Goal: Ask a question

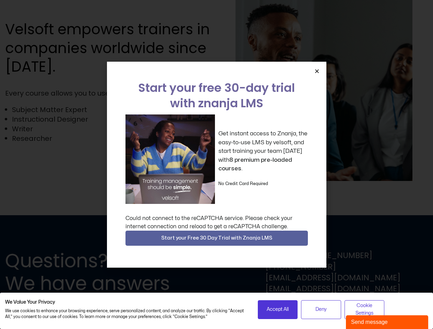
click at [216, 165] on div "Get instant access to Znanja, the easy-to-use LMS by velsoft, and start trainin…" at bounding box center [217, 160] width 183 height 90
click at [317, 71] on icon "Close" at bounding box center [317, 71] width 5 height 5
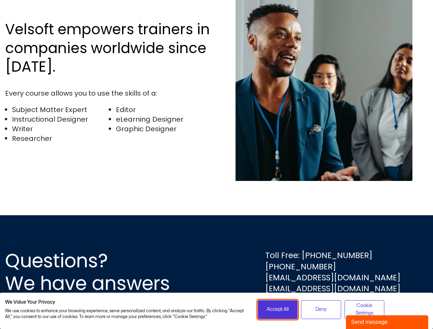
click at [278, 310] on span "Accept All" at bounding box center [278, 310] width 22 height 8
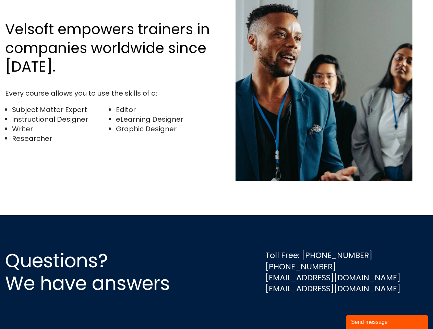
click at [321, 310] on div "Questions? We have answers Toll Free: [PHONE_NUMBER] [PHONE_NUMBER] [EMAIL_ADDR…" at bounding box center [216, 272] width 433 height 114
click at [365, 310] on div "Questions? We have answers Toll Free: [PHONE_NUMBER] [PHONE_NUMBER] [EMAIL_ADDR…" at bounding box center [216, 272] width 433 height 114
click at [387, 323] on div "Send message" at bounding box center [387, 322] width 72 height 8
